Goal: Transaction & Acquisition: Purchase product/service

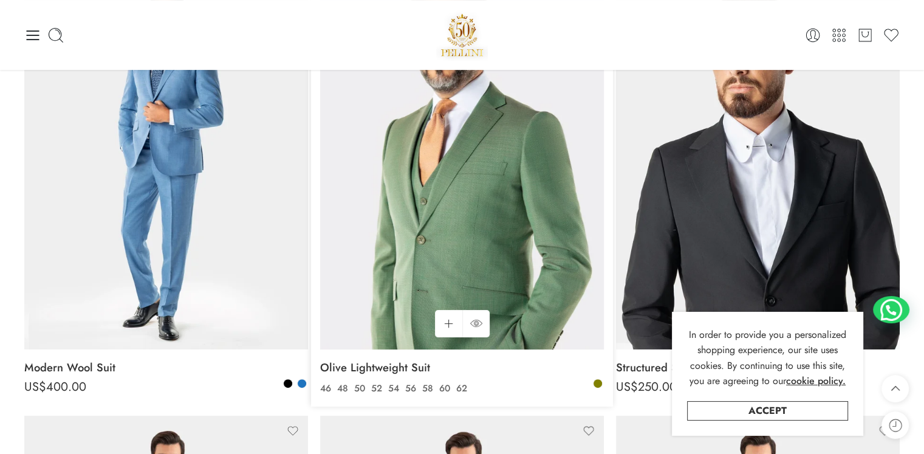
scroll to position [243, 0]
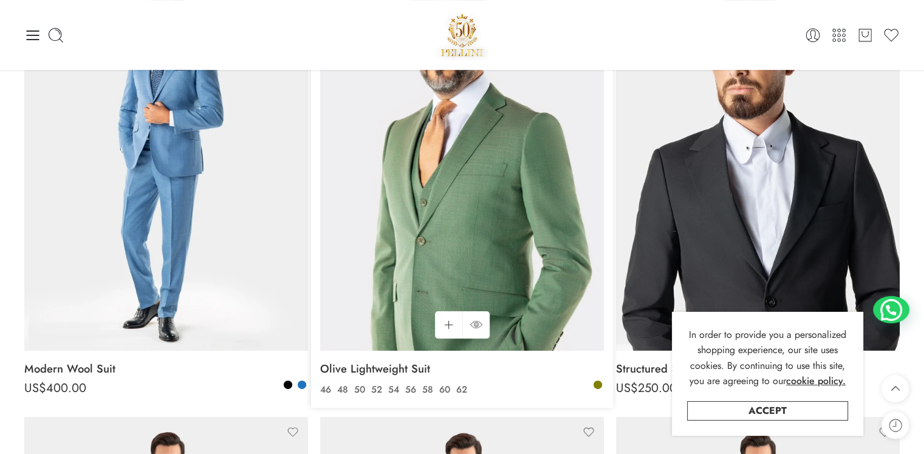
click at [440, 222] on img at bounding box center [462, 161] width 284 height 378
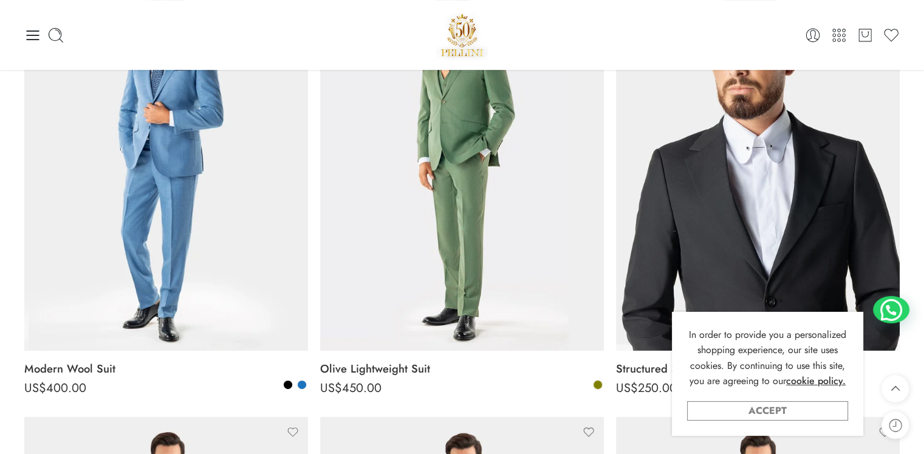
drag, startPoint x: 786, startPoint y: 406, endPoint x: 770, endPoint y: 408, distance: 15.9
click at [770, 408] on link "Accept" at bounding box center [767, 410] width 161 height 19
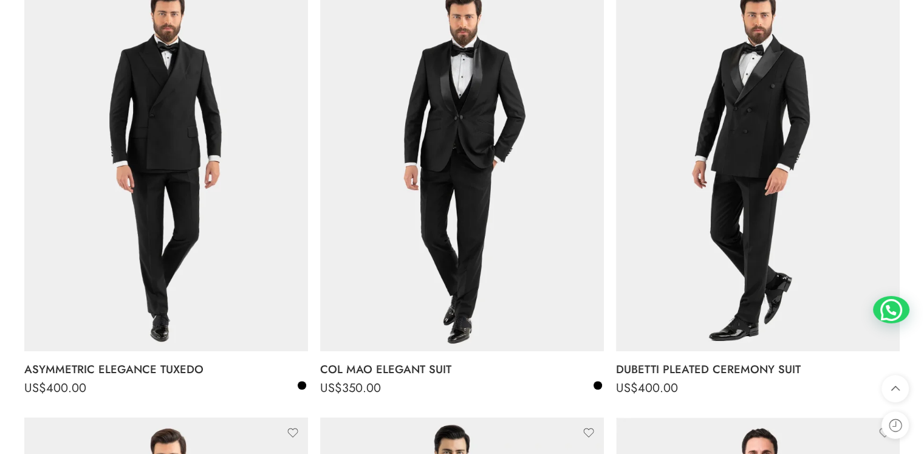
scroll to position [686, 0]
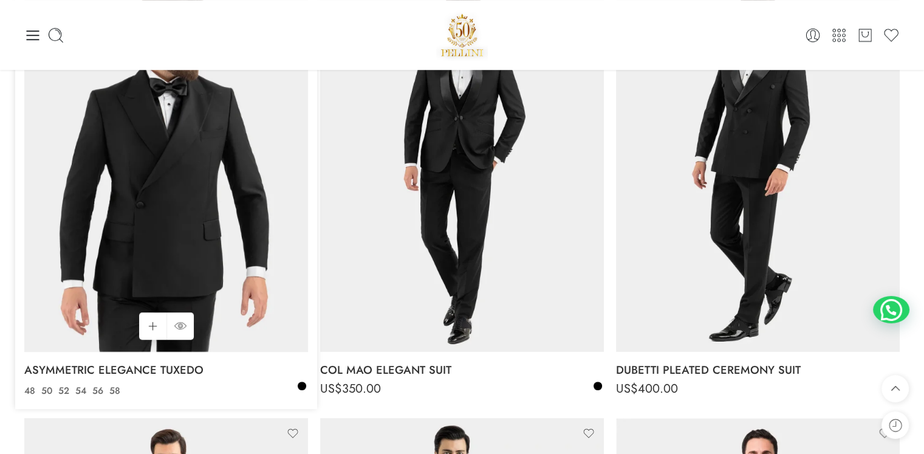
drag, startPoint x: 0, startPoint y: 275, endPoint x: 35, endPoint y: 324, distance: 60.7
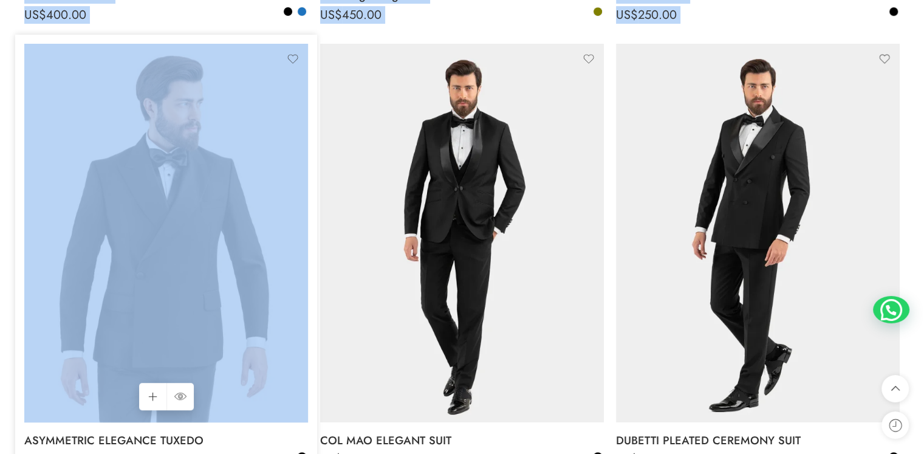
scroll to position [616, 0]
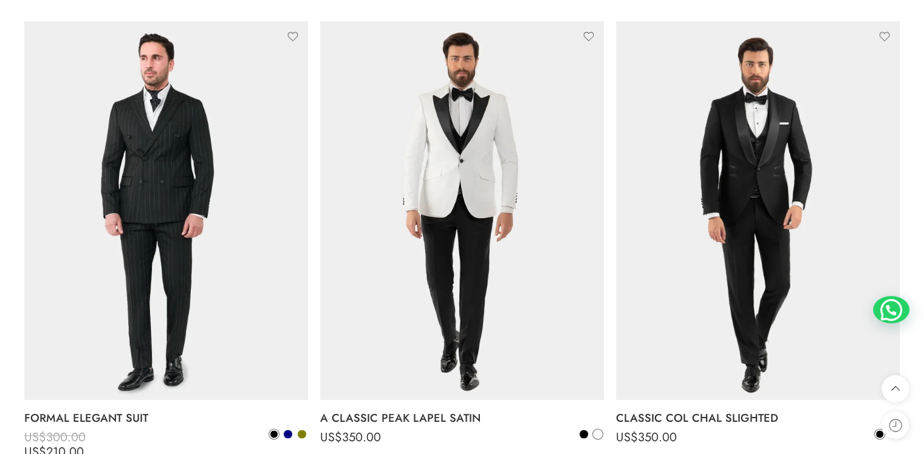
scroll to position [1555, 0]
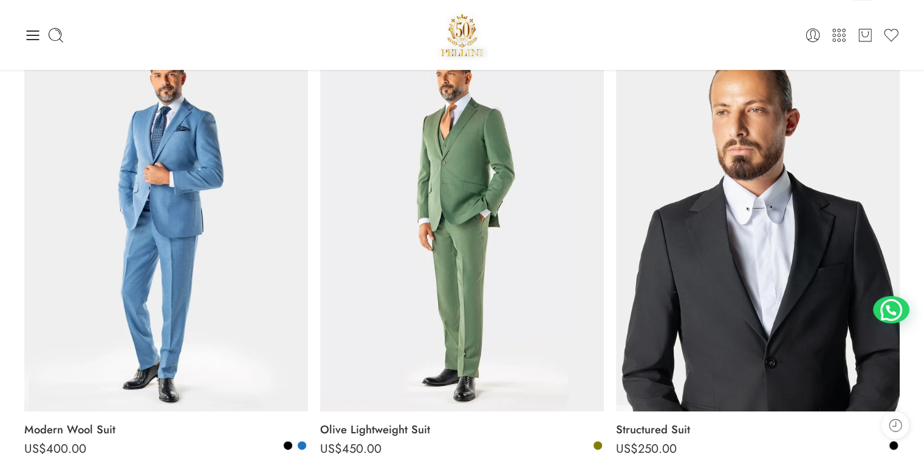
scroll to position [182, 0]
click at [27, 36] on icon at bounding box center [32, 35] width 17 height 17
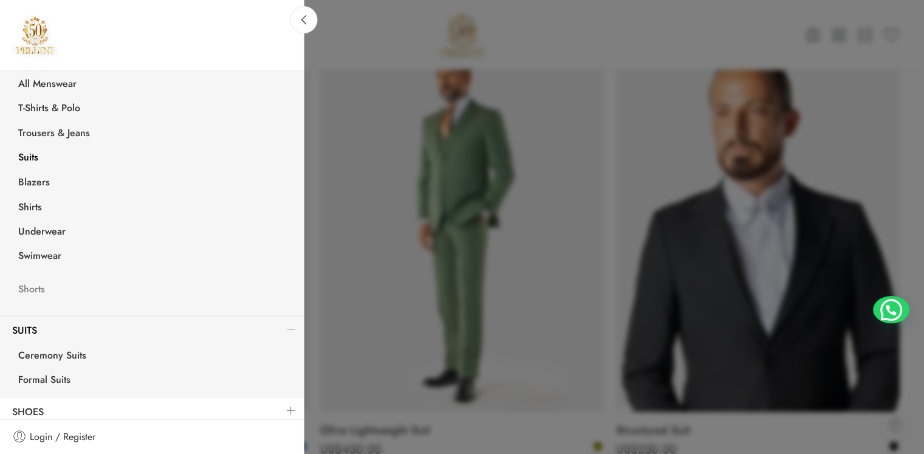
scroll to position [242, 0]
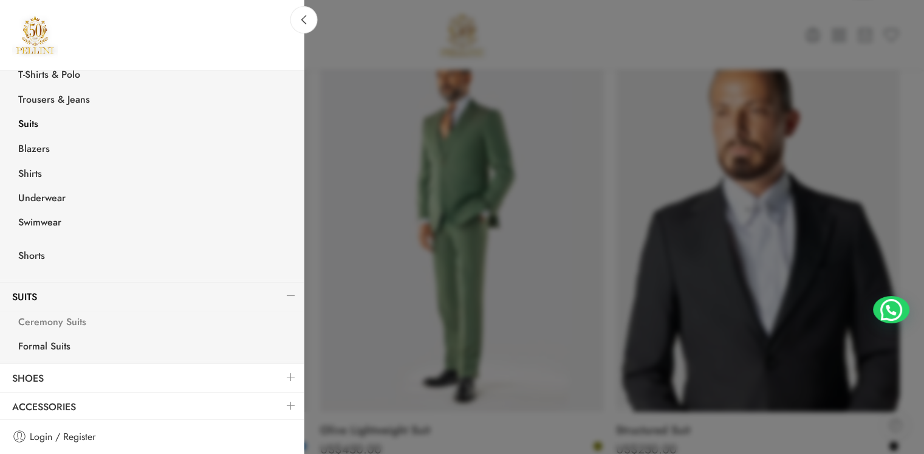
click at [34, 324] on link "Ceremony Suits" at bounding box center [155, 323] width 298 height 25
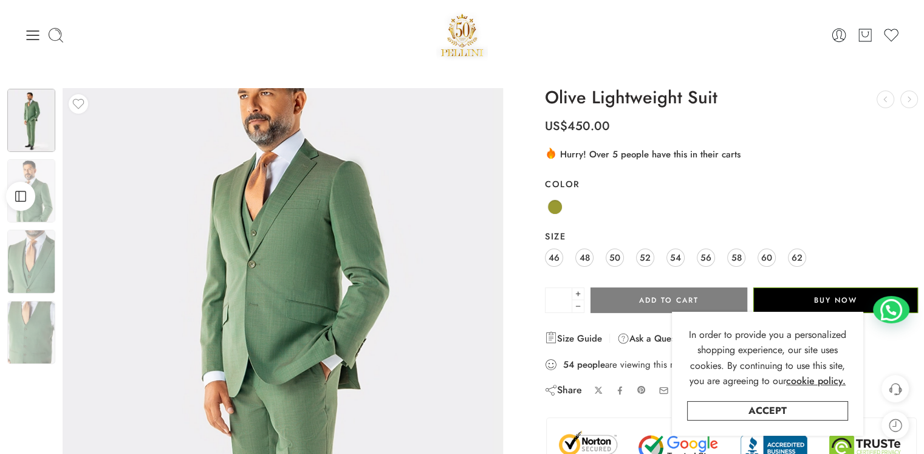
scroll to position [1, 0]
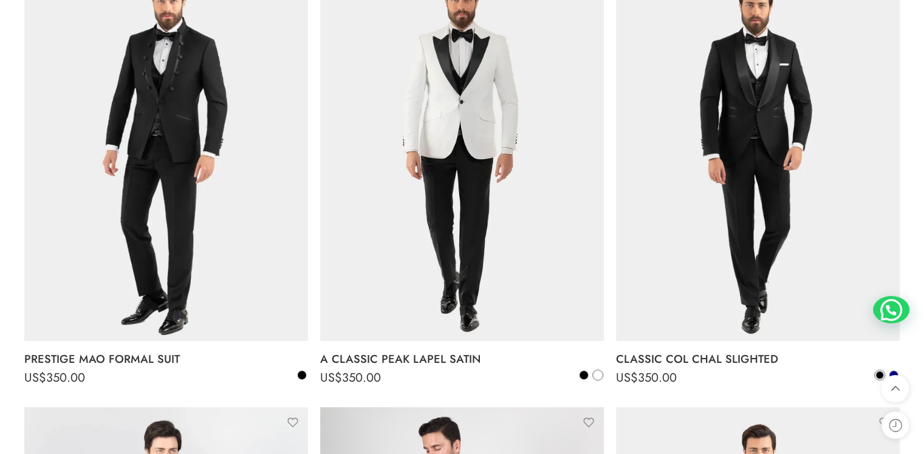
scroll to position [698, 0]
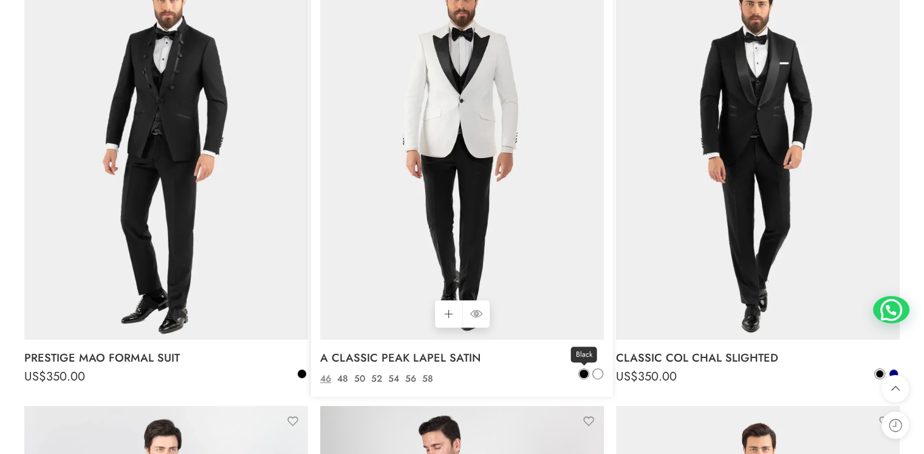
click at [581, 375] on span at bounding box center [583, 373] width 9 height 9
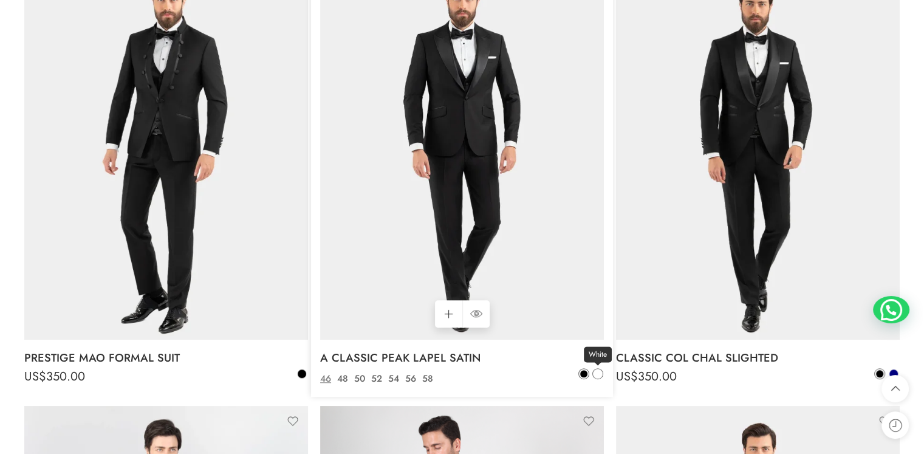
click at [597, 375] on span at bounding box center [597, 373] width 9 height 9
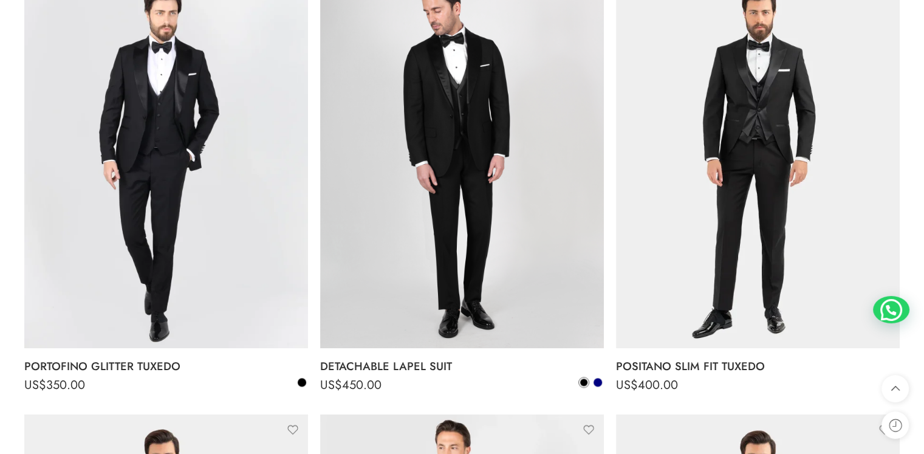
scroll to position [1142, 0]
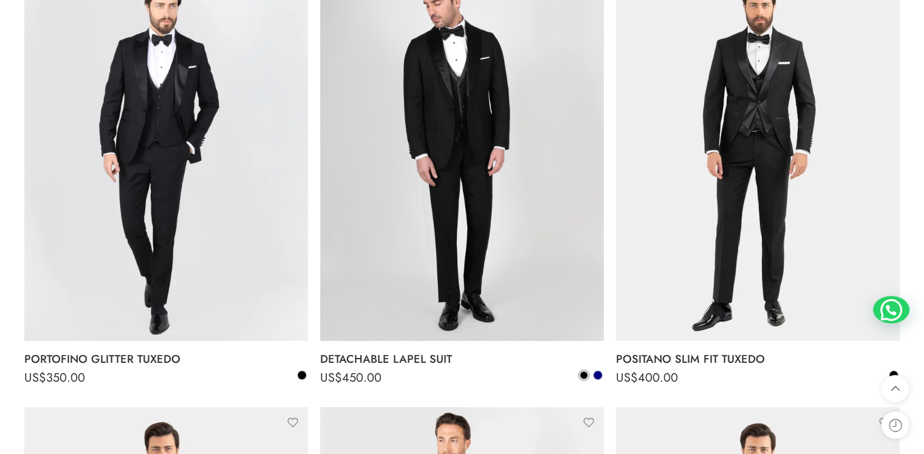
click at [597, 375] on span at bounding box center [597, 374] width 9 height 9
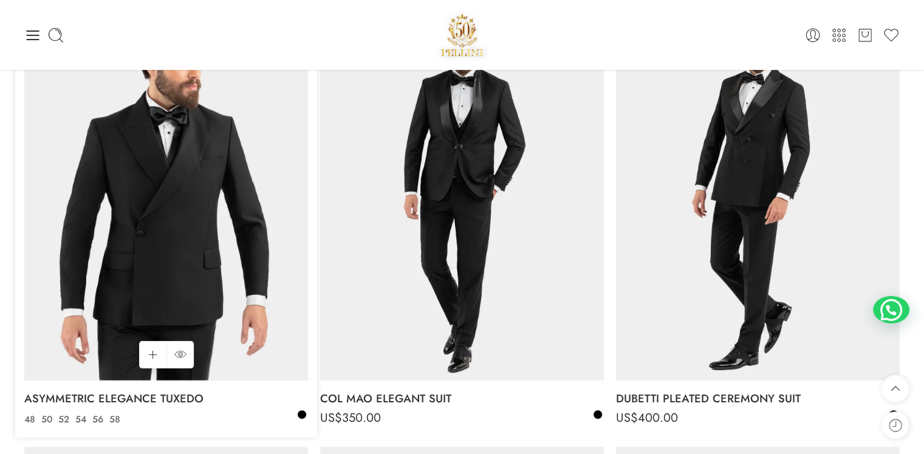
scroll to position [213, 0]
